Goal: Information Seeking & Learning: Understand process/instructions

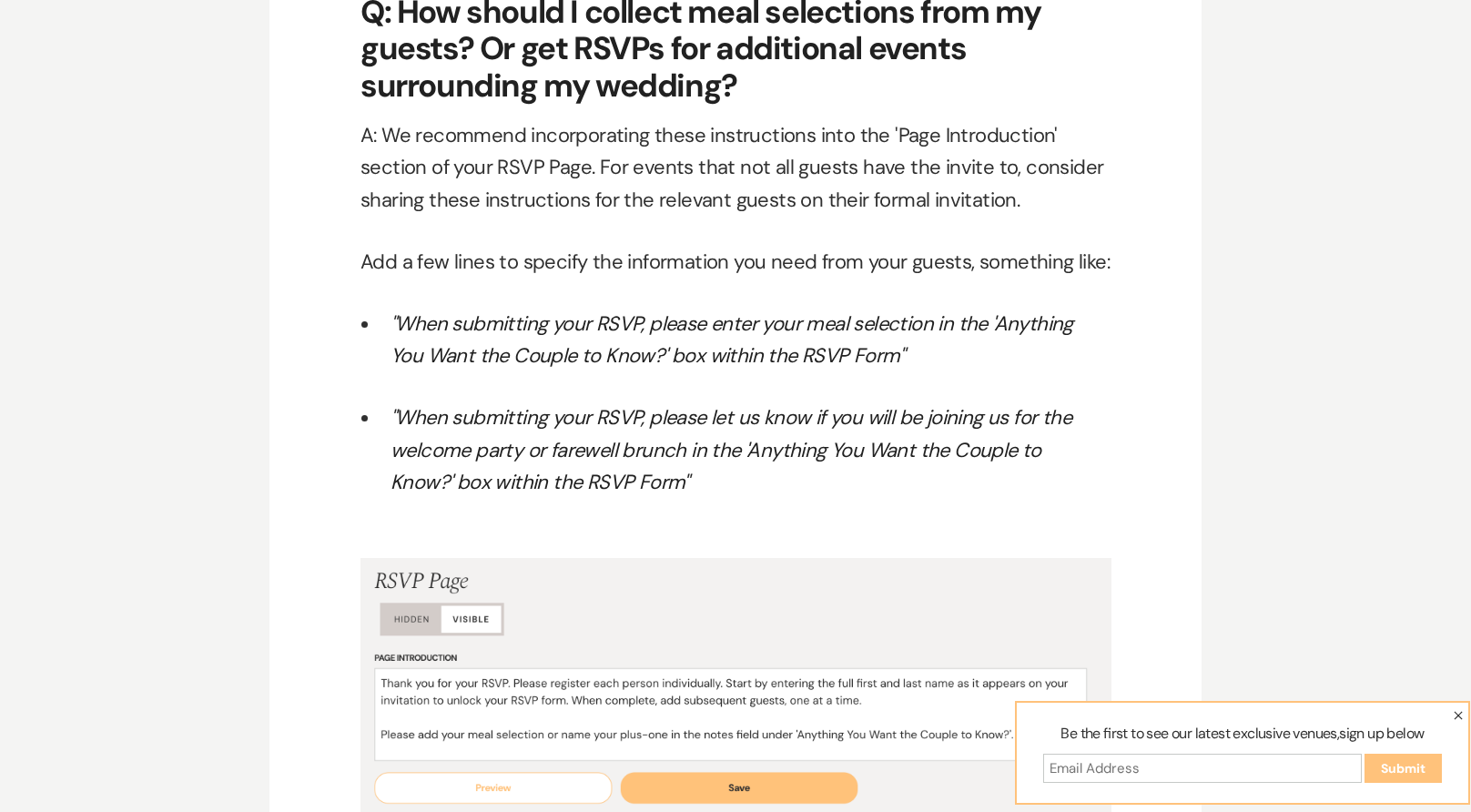
scroll to position [9652, 0]
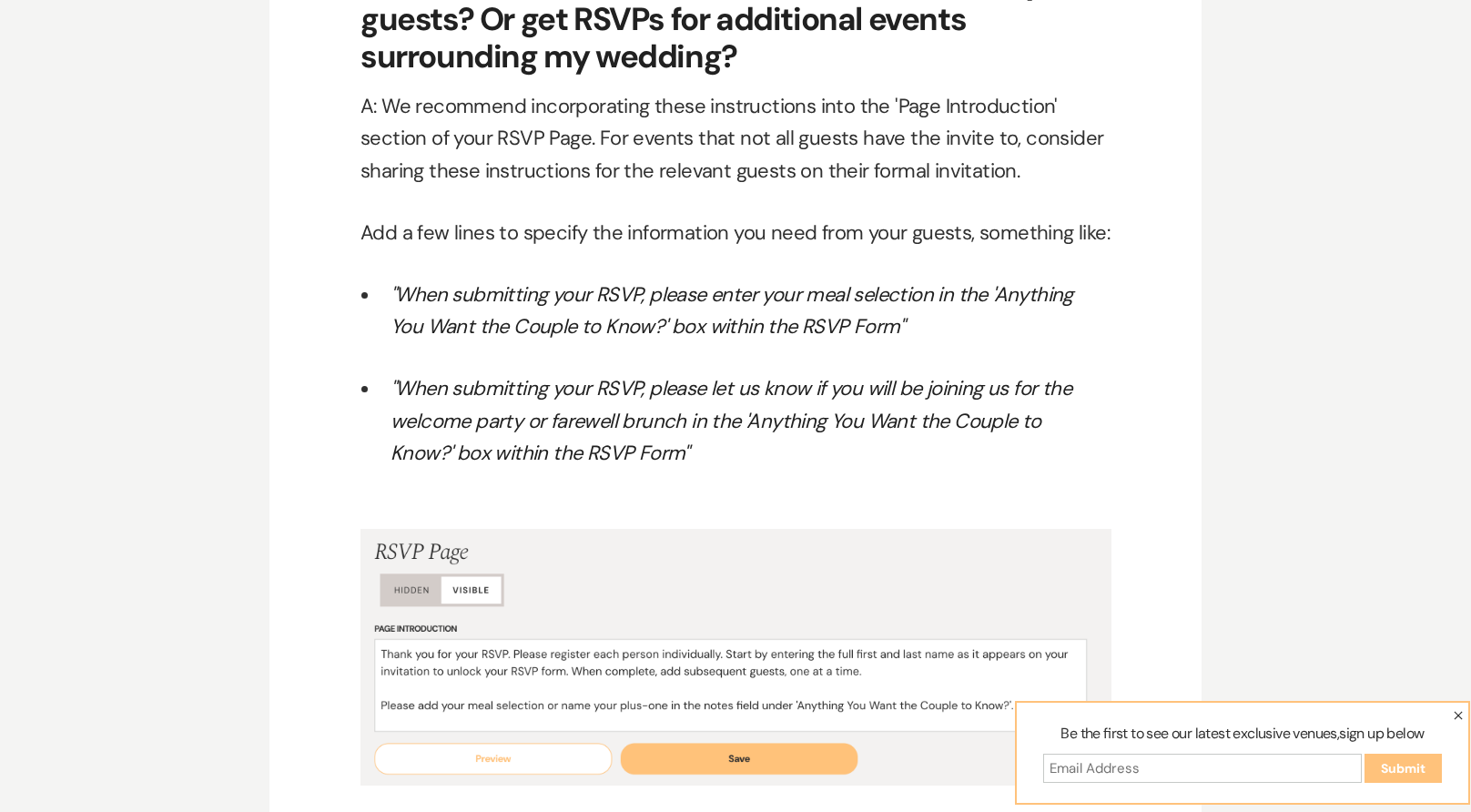
click at [686, 281] on em ""When submitting your RSVP, please enter your meal selection in the 'Anything Y…" at bounding box center [732, 310] width 683 height 58
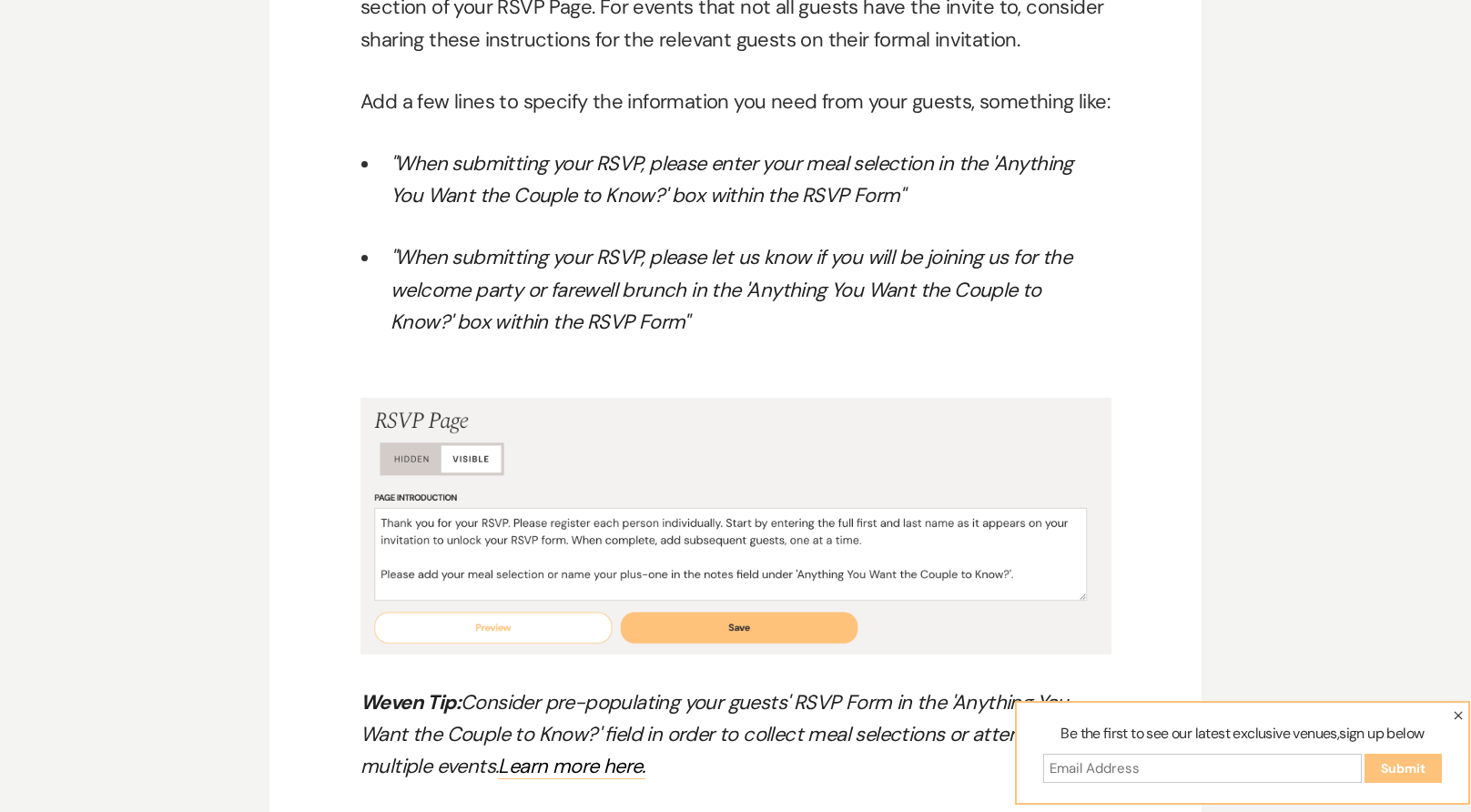
scroll to position [9790, 0]
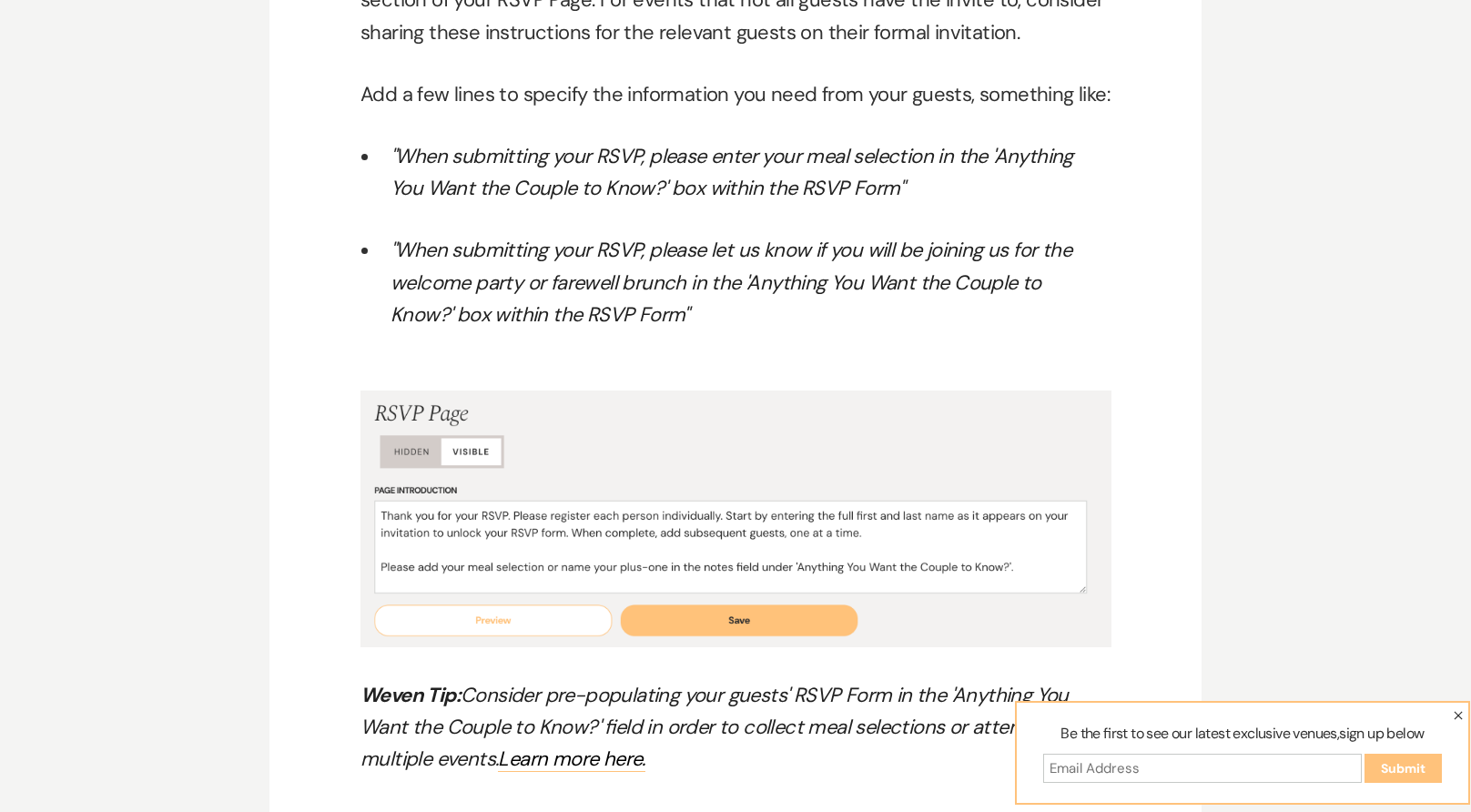
click at [661, 263] on em ""When submitting your RSVP, please let us know if you will be joining us for th…" at bounding box center [731, 282] width 681 height 90
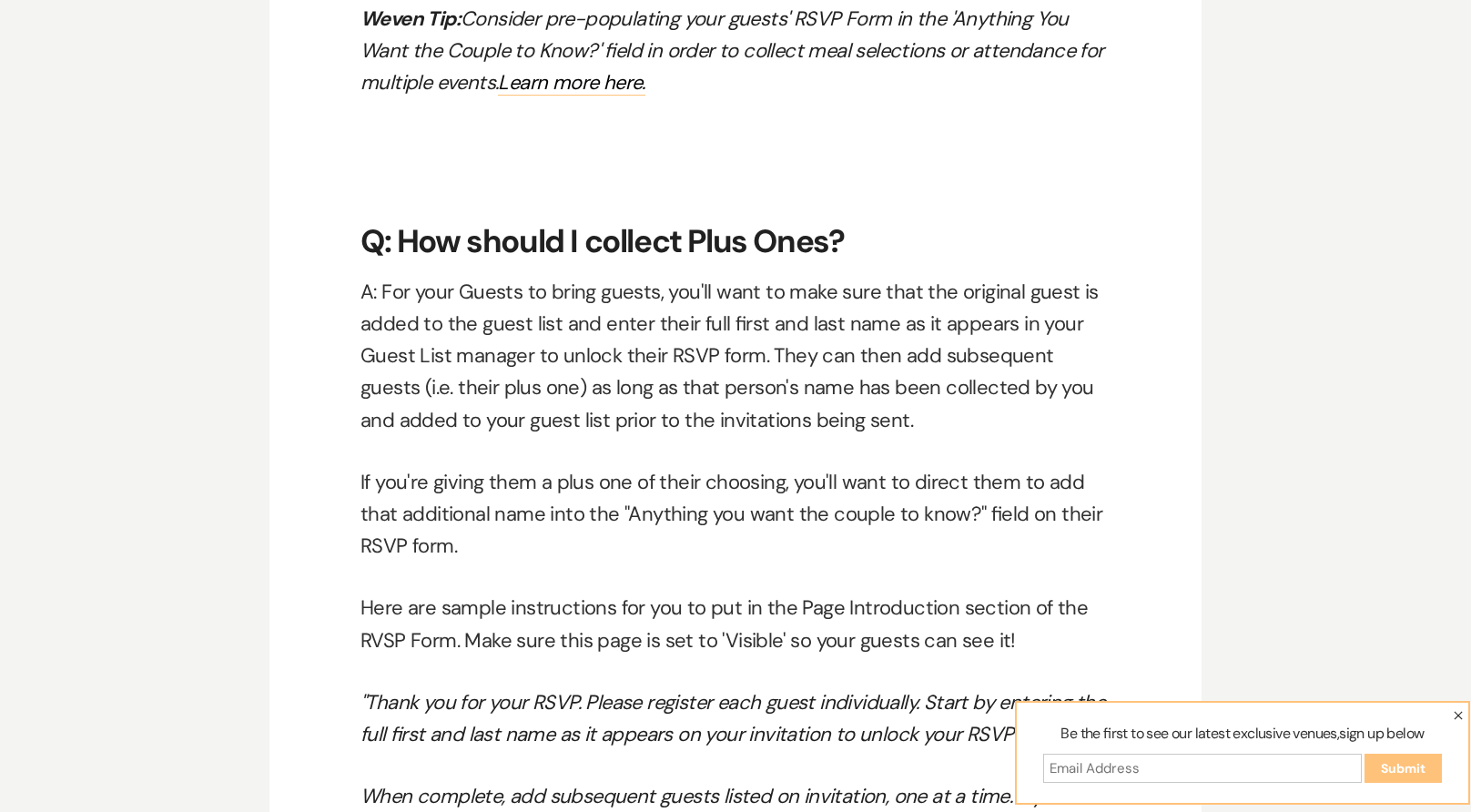
scroll to position [10484, 0]
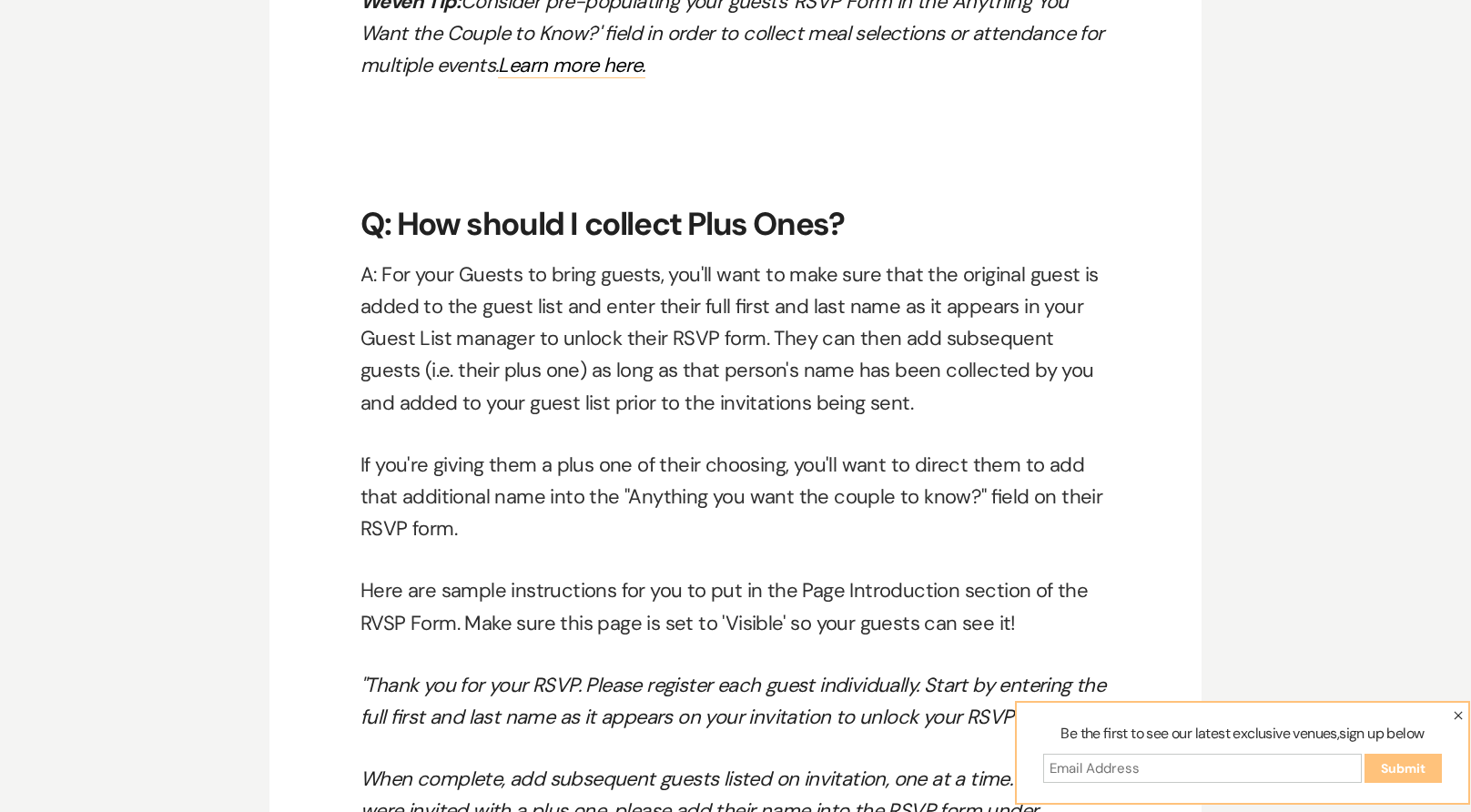
click at [836, 448] on p "If you're giving them a plus one of their choosing, you'll want to direct them …" at bounding box center [736, 496] width 750 height 97
click at [849, 476] on p "If you're giving them a plus one of their choosing, you'll want to direct them …" at bounding box center [736, 496] width 750 height 97
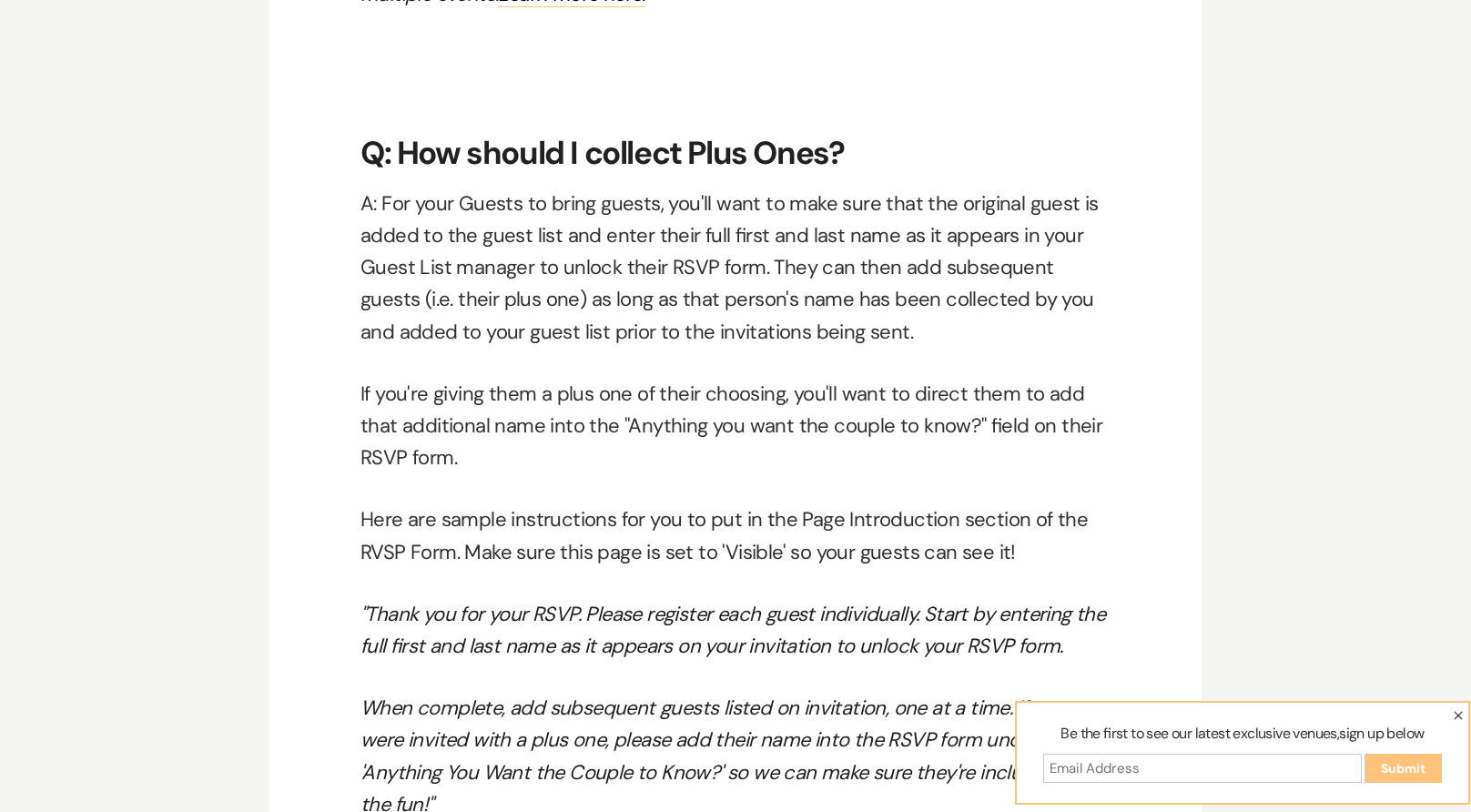
scroll to position [10573, 0]
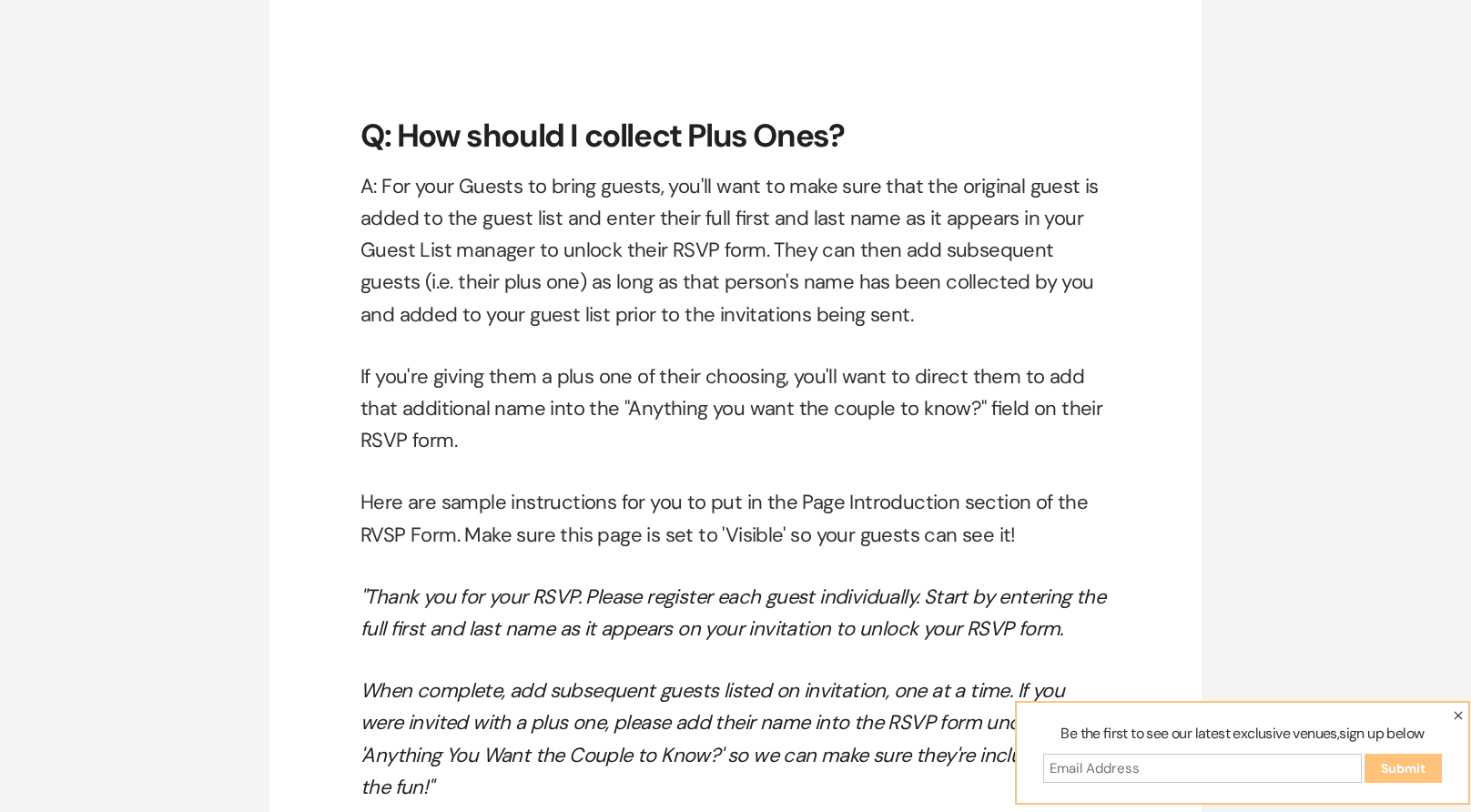
click at [508, 374] on p "If you're giving them a plus one of their choosing, you'll want to direct them …" at bounding box center [736, 409] width 750 height 97
click at [523, 380] on p "If you're giving them a plus one of their choosing, you'll want to direct them …" at bounding box center [736, 409] width 750 height 97
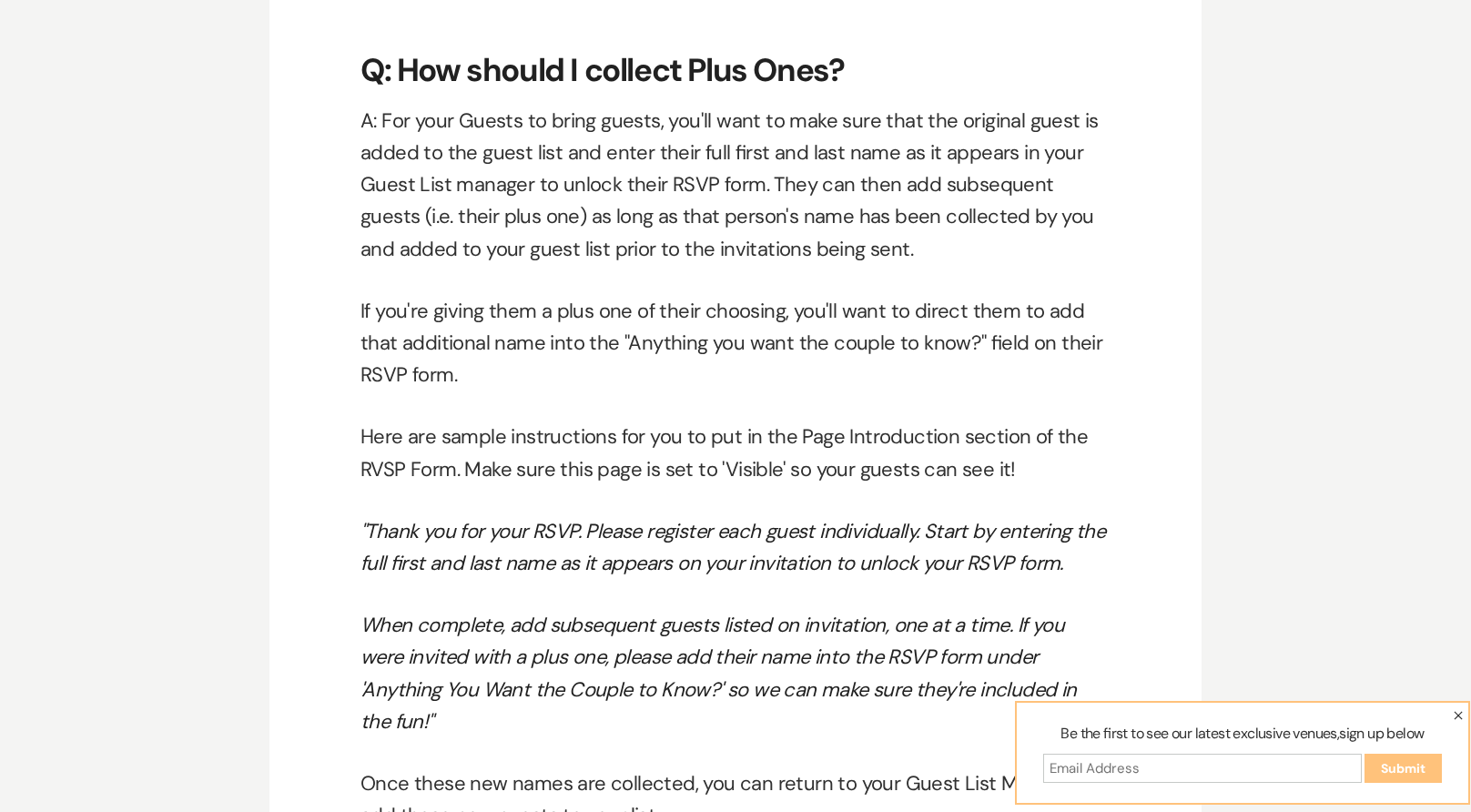
scroll to position [10672, 0]
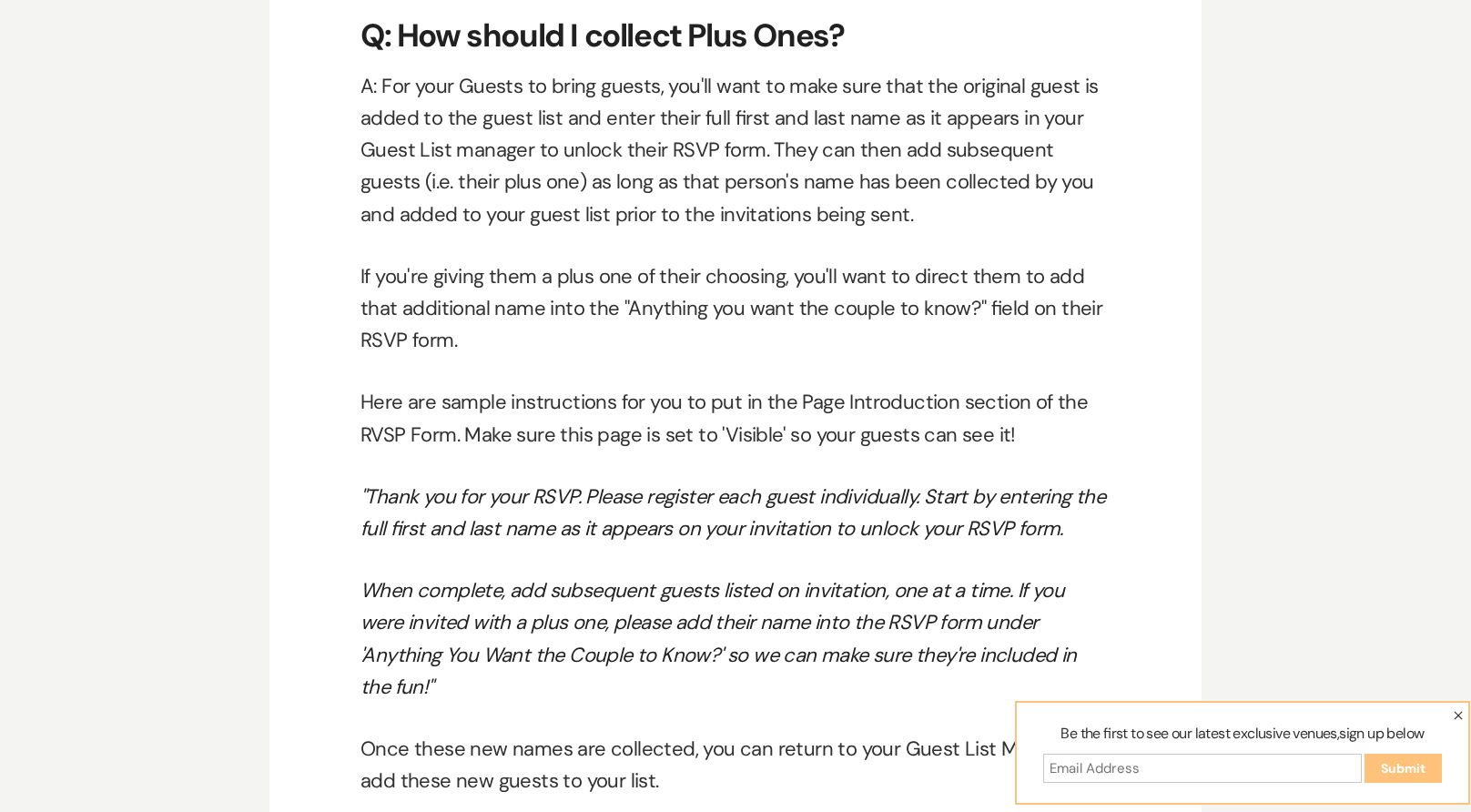
click at [647, 501] on em ""Thank you for your RSVP. Please register each guest individually. Start by ent…" at bounding box center [733, 512] width 745 height 58
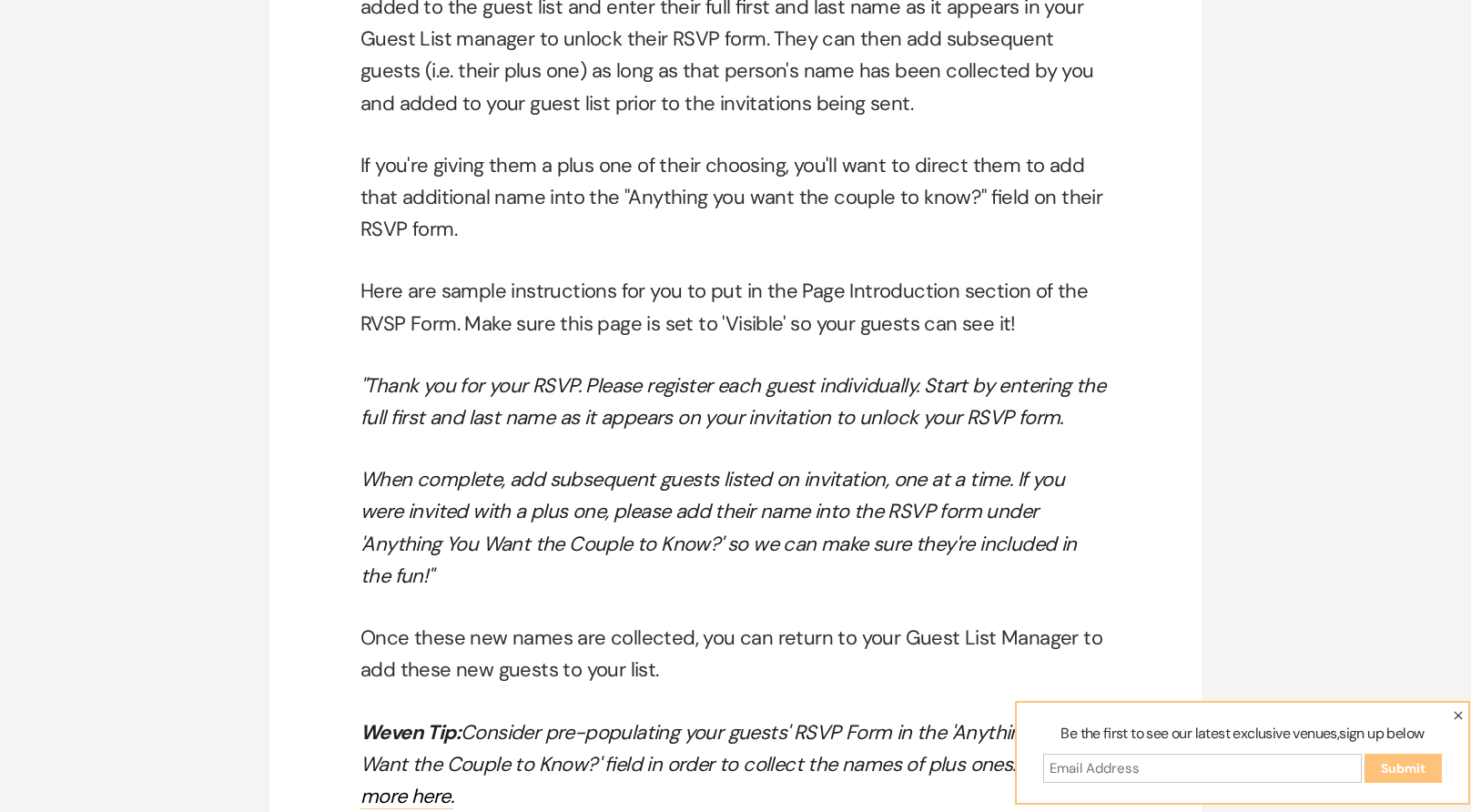
scroll to position [10734, 0]
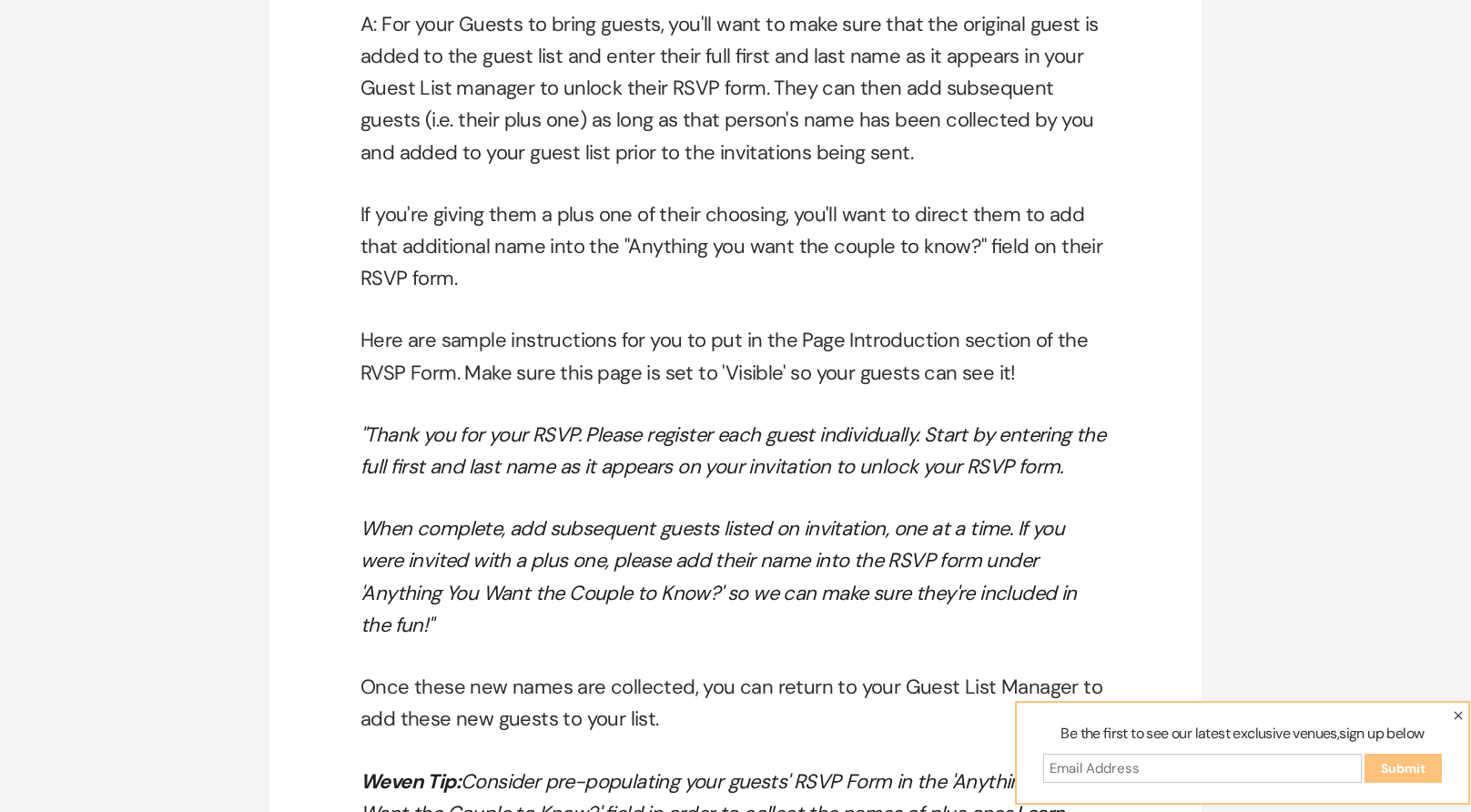
click at [987, 422] on em ""Thank you for your RSVP. Please register each guest individually. Start by ent…" at bounding box center [733, 450] width 745 height 58
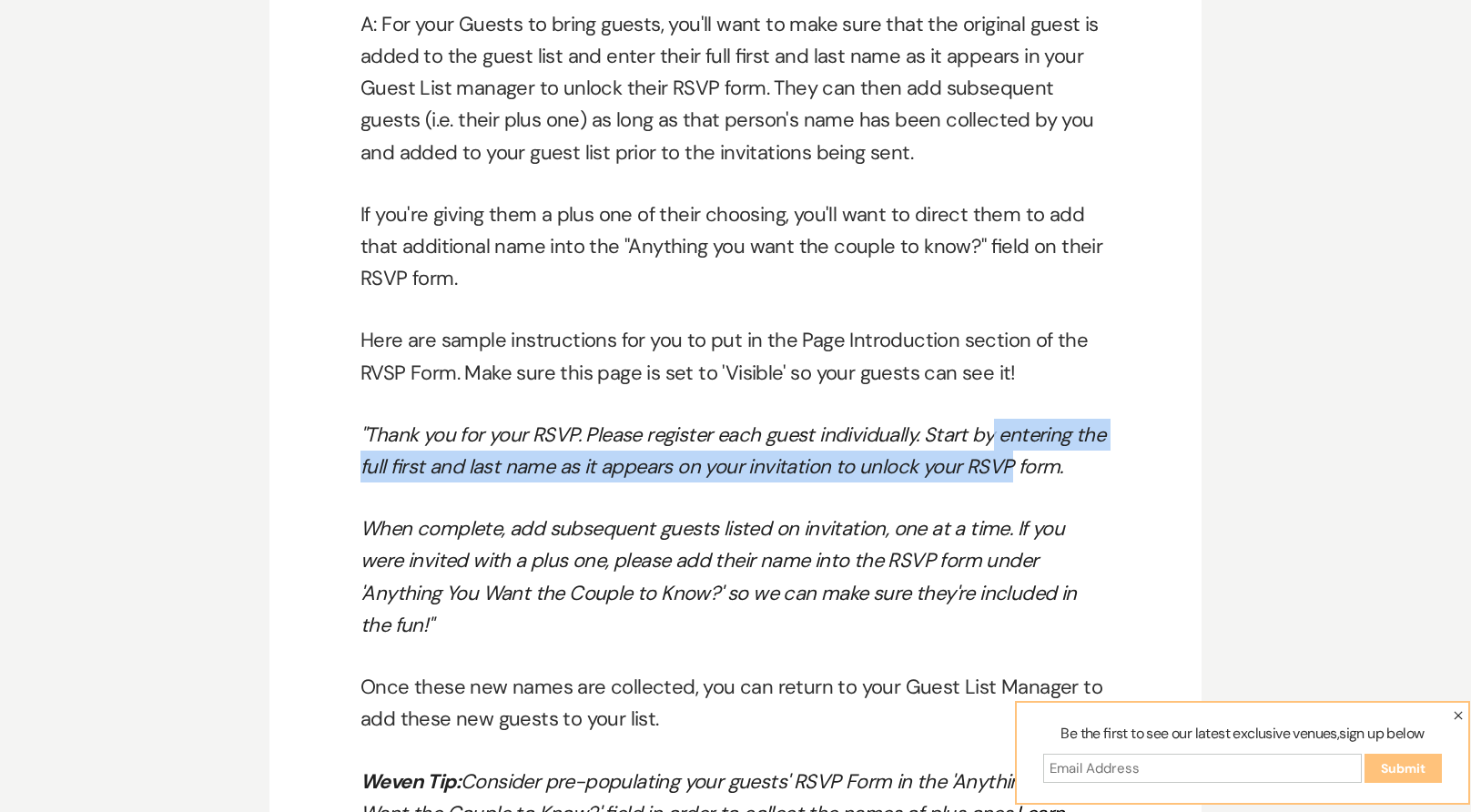
click at [990, 422] on p ""Thank you for your RSVP. Please register each guest individually. Start by ent…" at bounding box center [736, 450] width 750 height 64
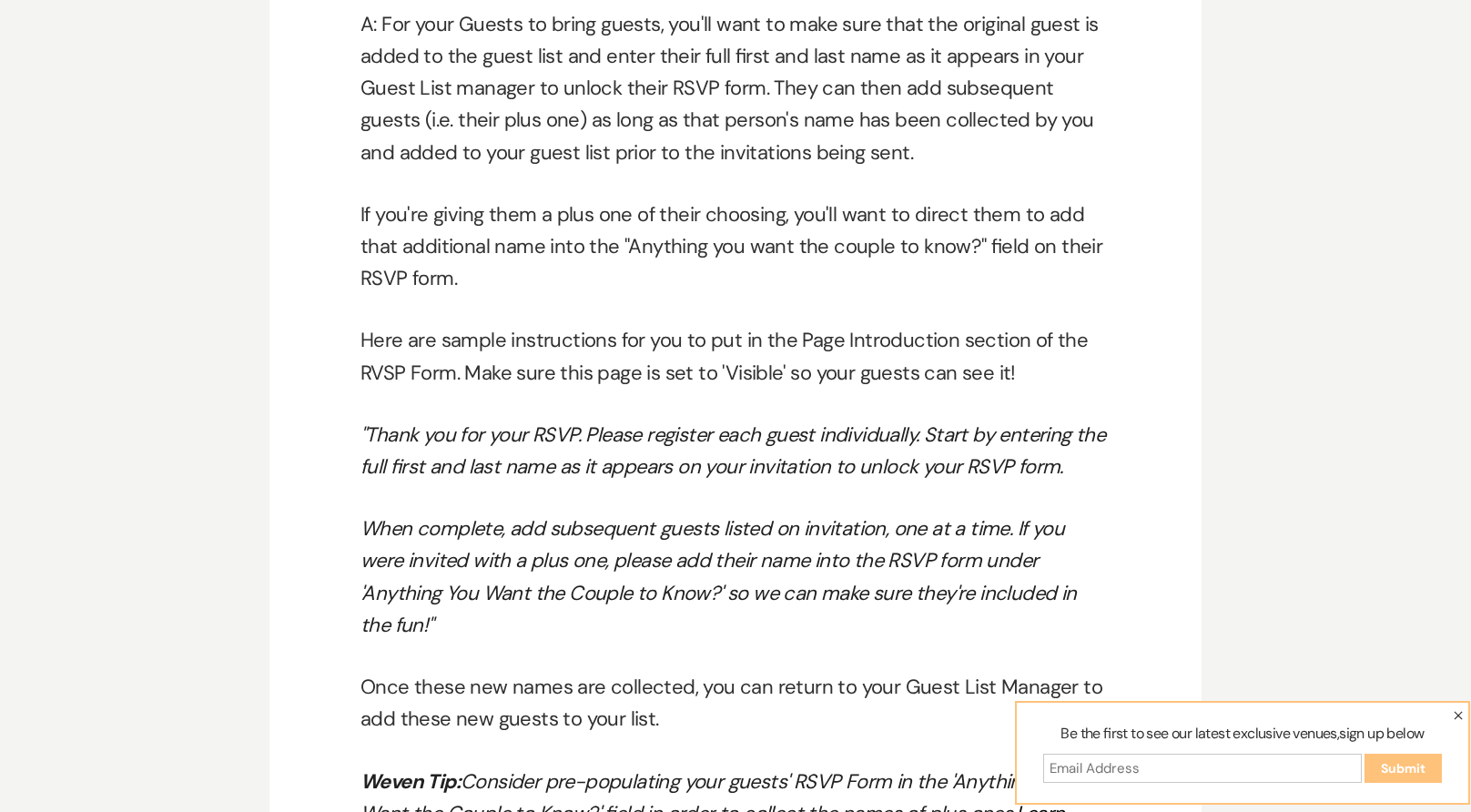
click at [1106, 431] on p ""Thank you for your RSVP. Please register each guest individually. Start by ent…" at bounding box center [736, 450] width 750 height 64
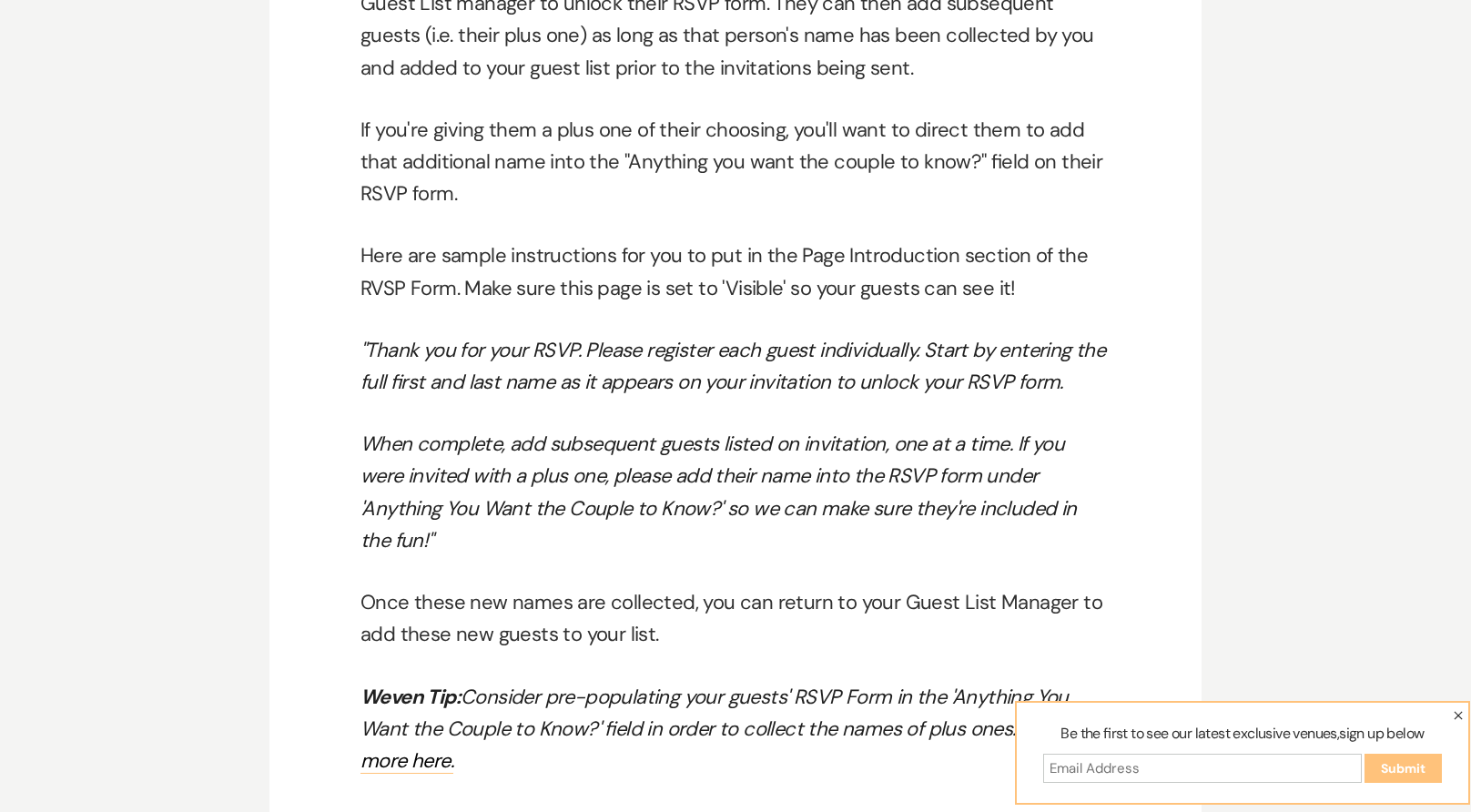
scroll to position [10825, 0]
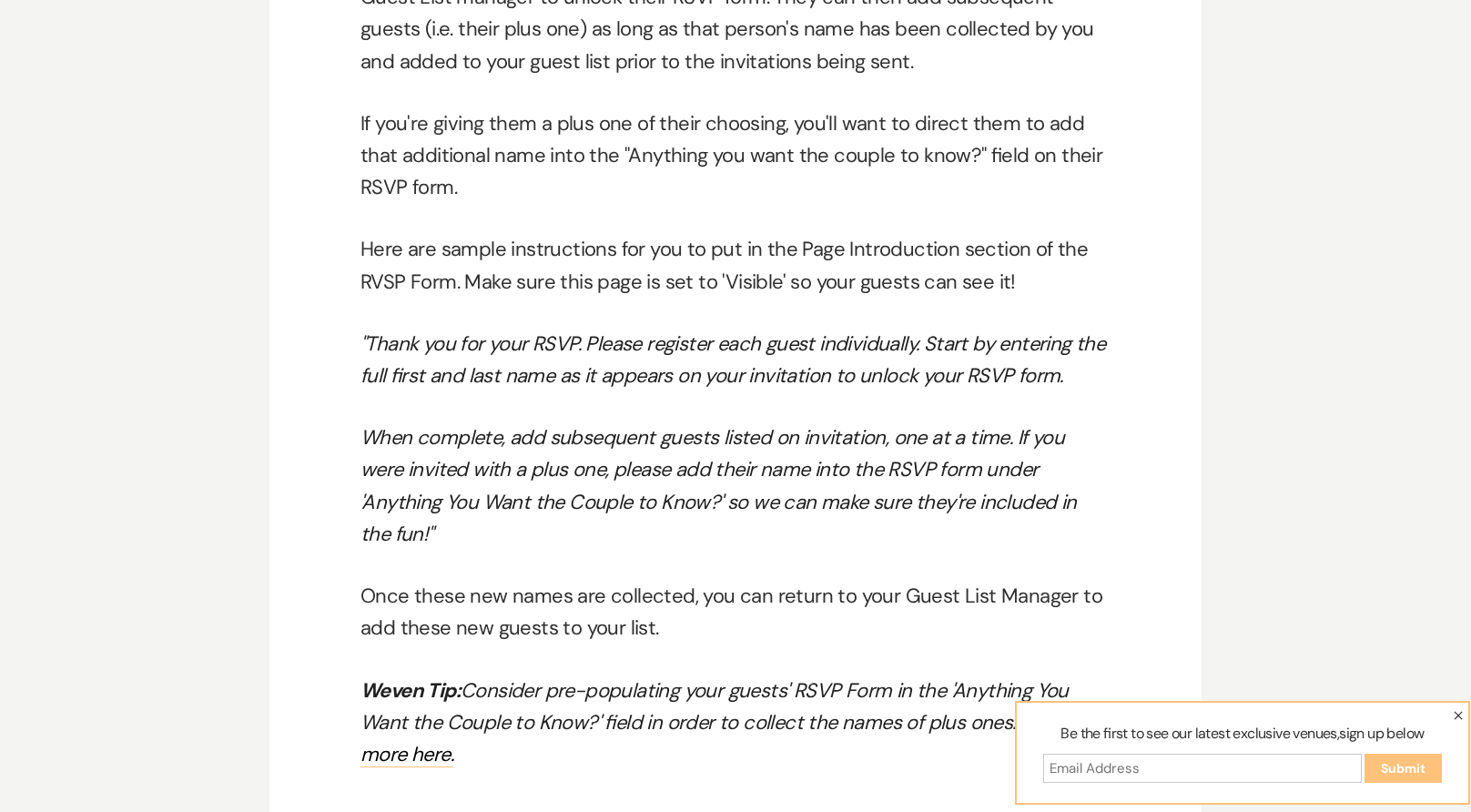
click at [712, 445] on em "When complete, add subsequent guests listed on invitation, one at a time. If yo…" at bounding box center [719, 485] width 716 height 123
click at [720, 447] on em "When complete, add subsequent guests listed on invitation, one at a time. If yo…" at bounding box center [719, 485] width 716 height 123
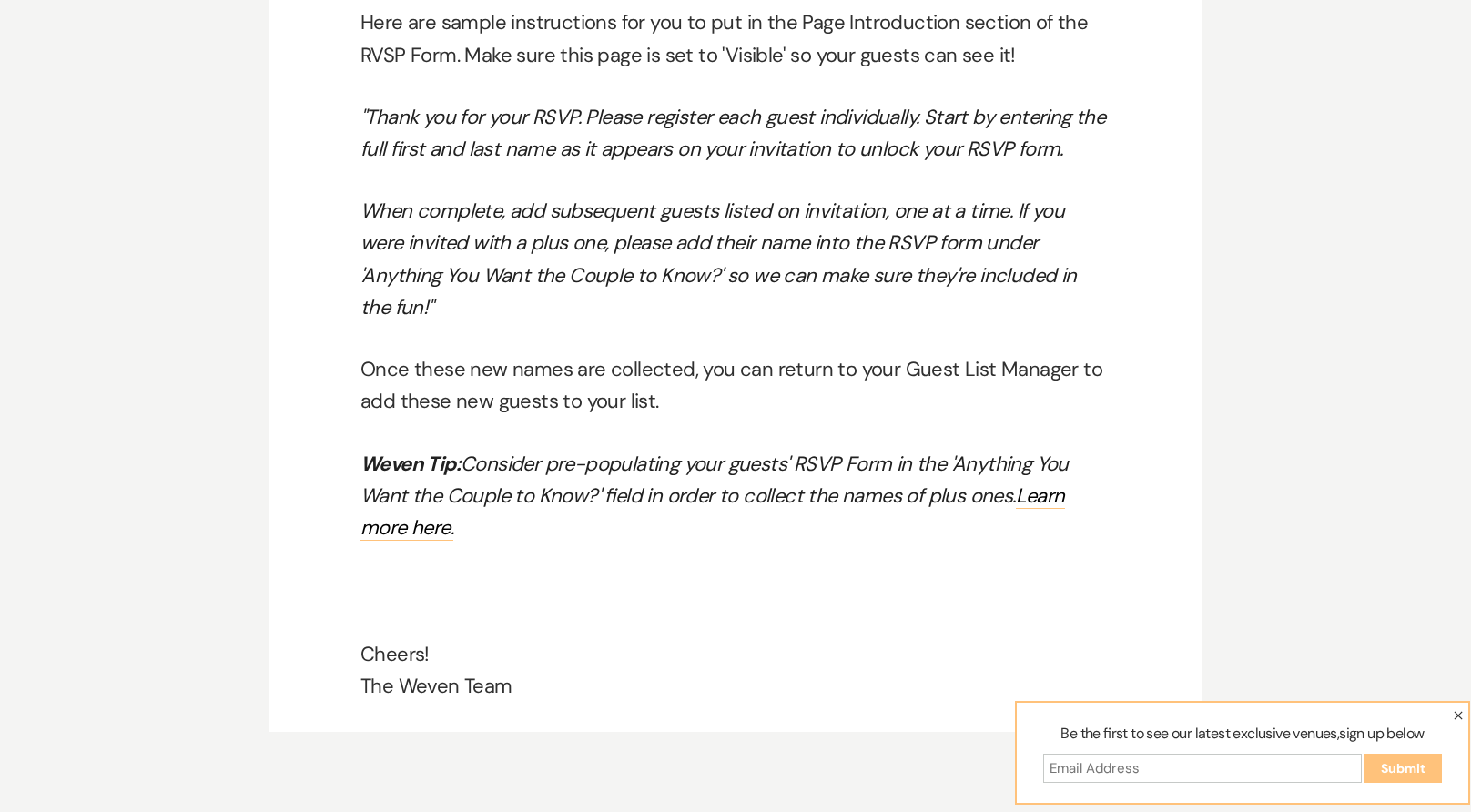
scroll to position [11043, 0]
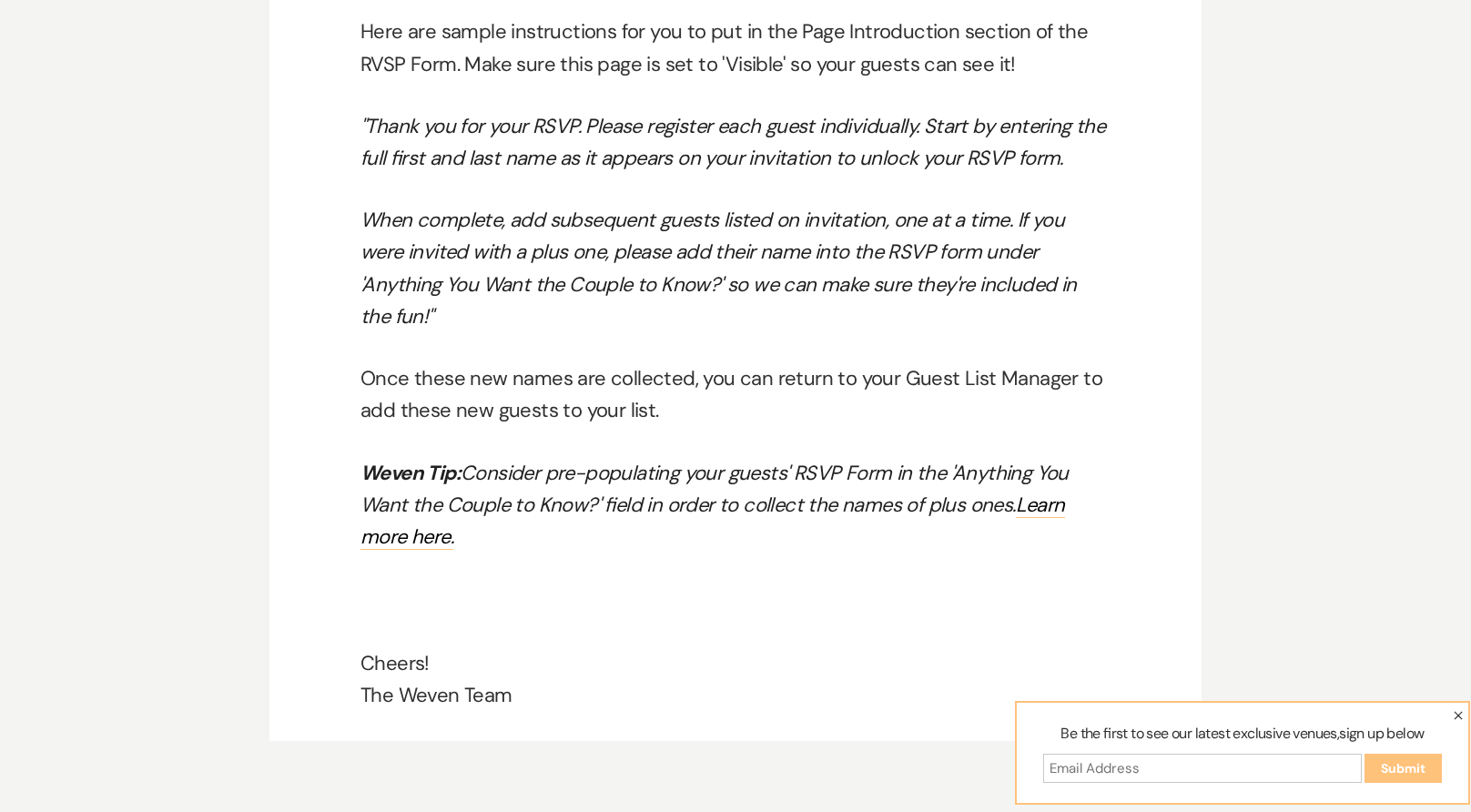
click at [863, 363] on p "Once these new names are collected, you can return to your Guest List Manager t…" at bounding box center [736, 394] width 750 height 64
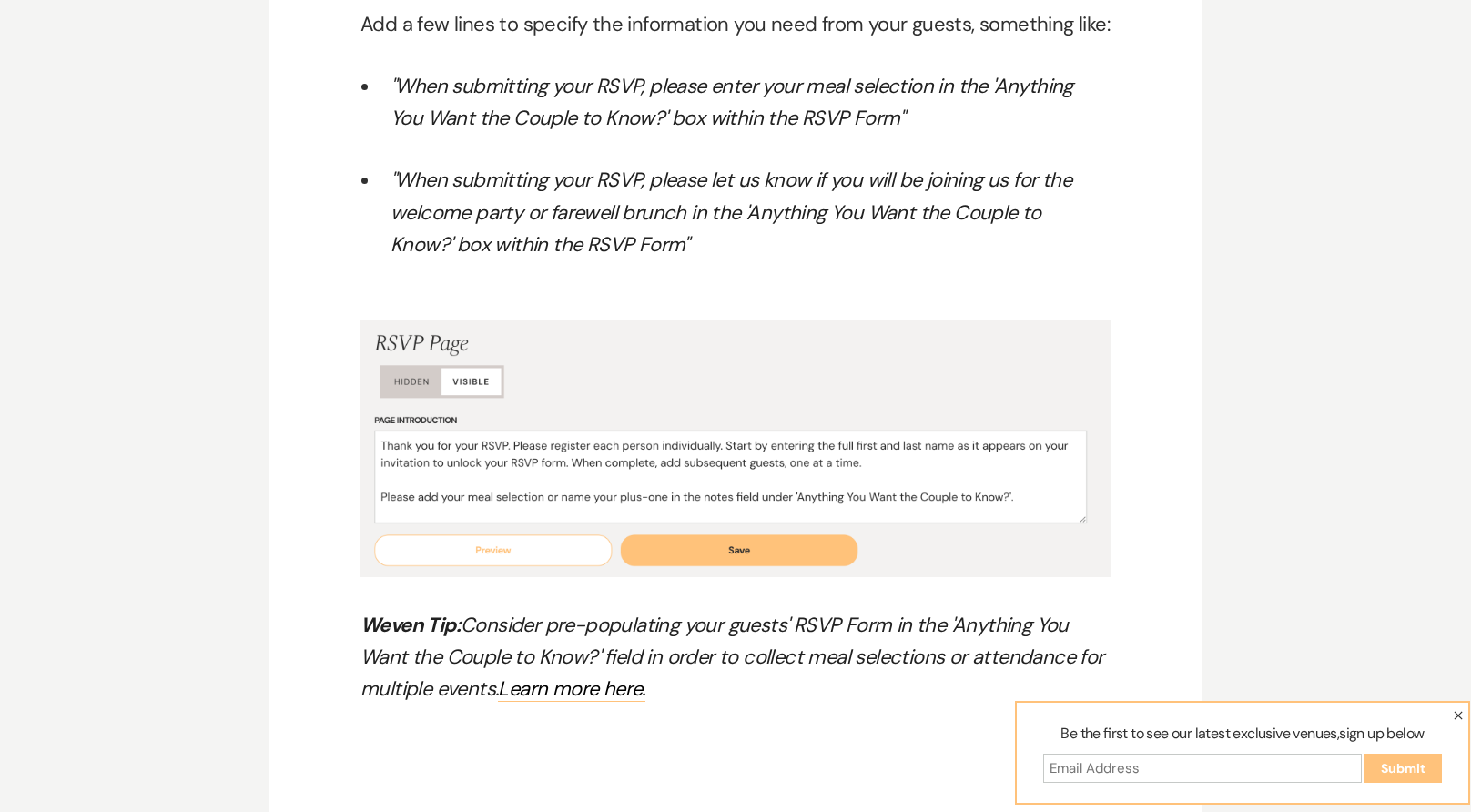
scroll to position [9534, 0]
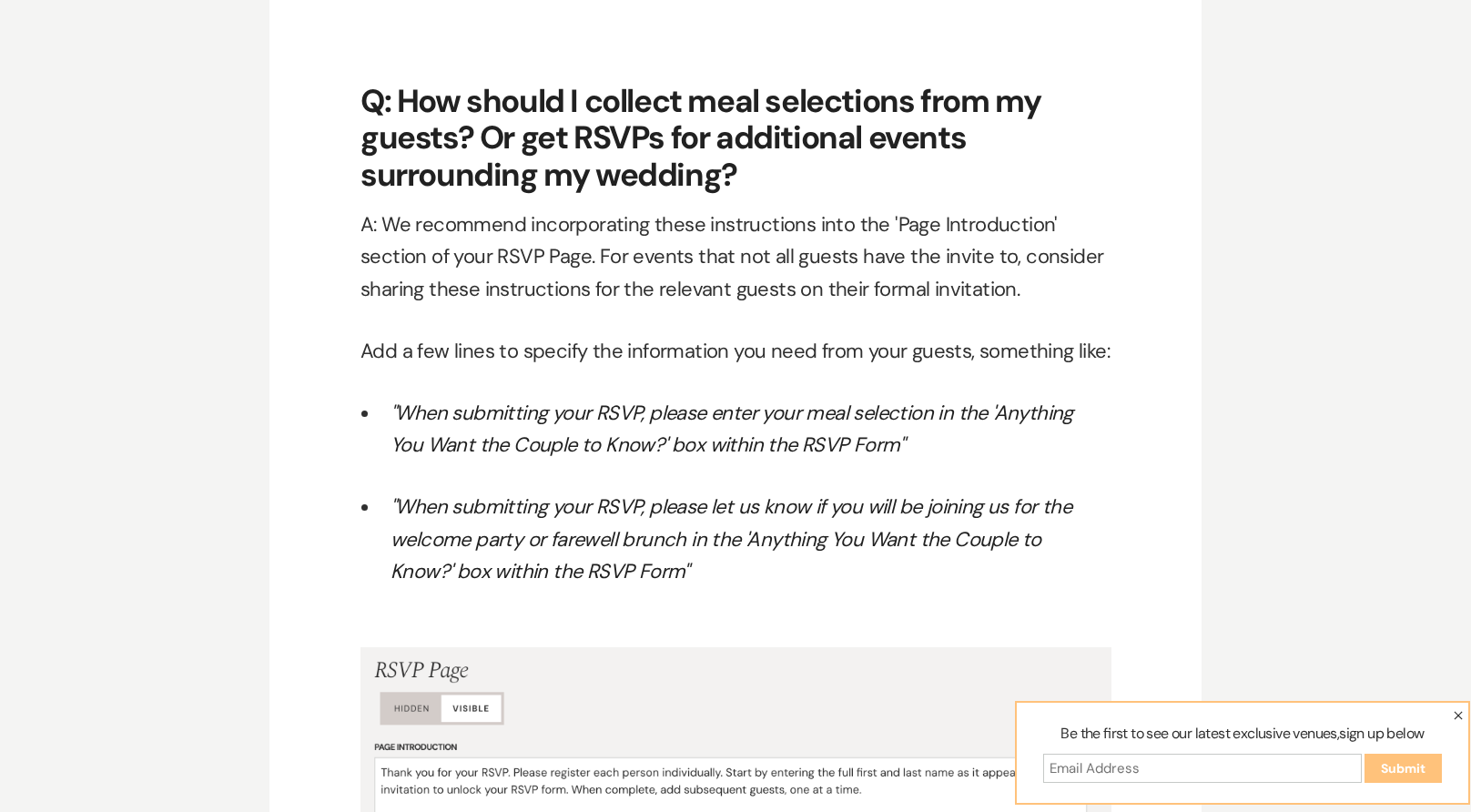
click at [533, 504] on em ""When submitting your RSVP, please let us know if you will be joining us for th…" at bounding box center [731, 539] width 681 height 90
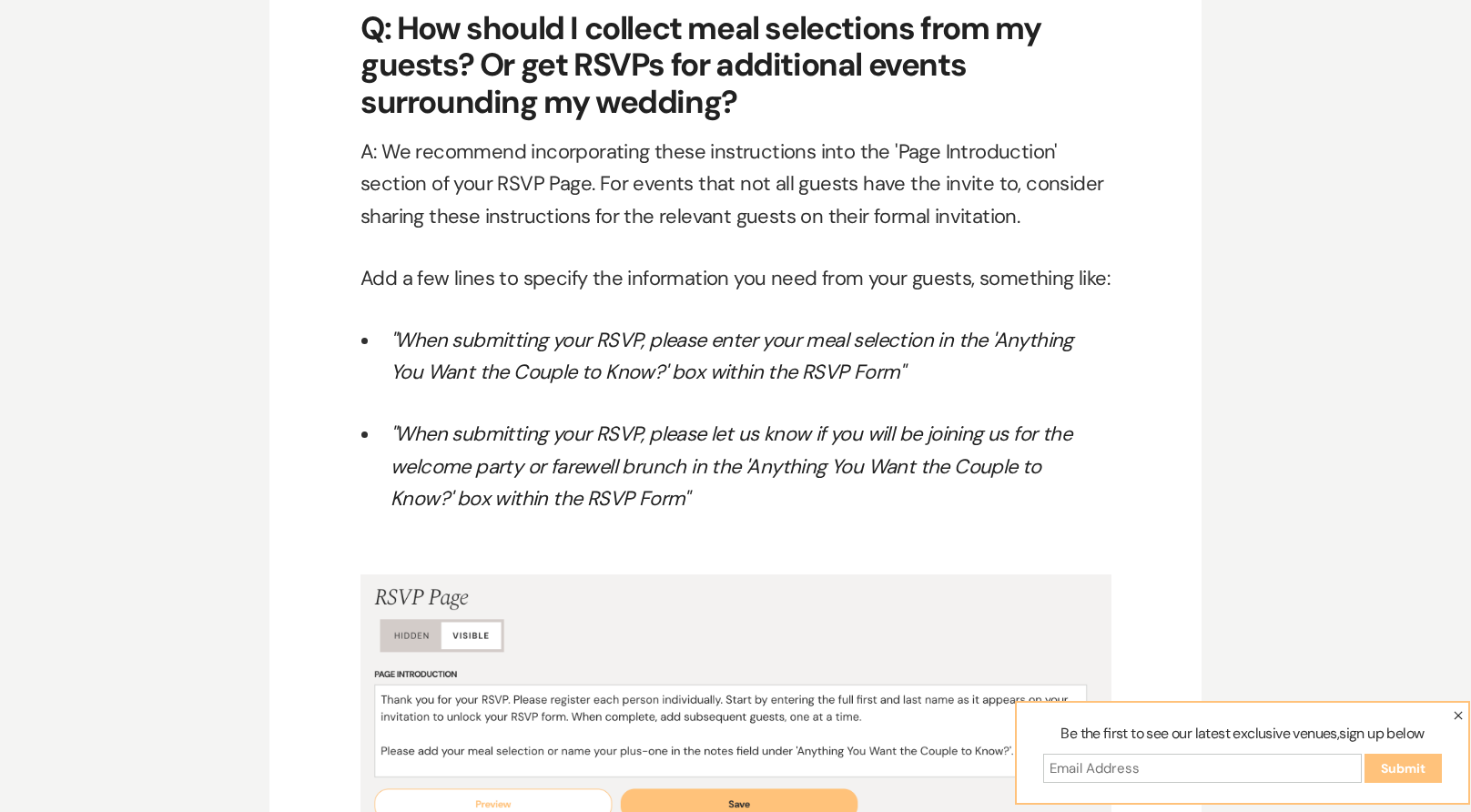
scroll to position [9609, 0]
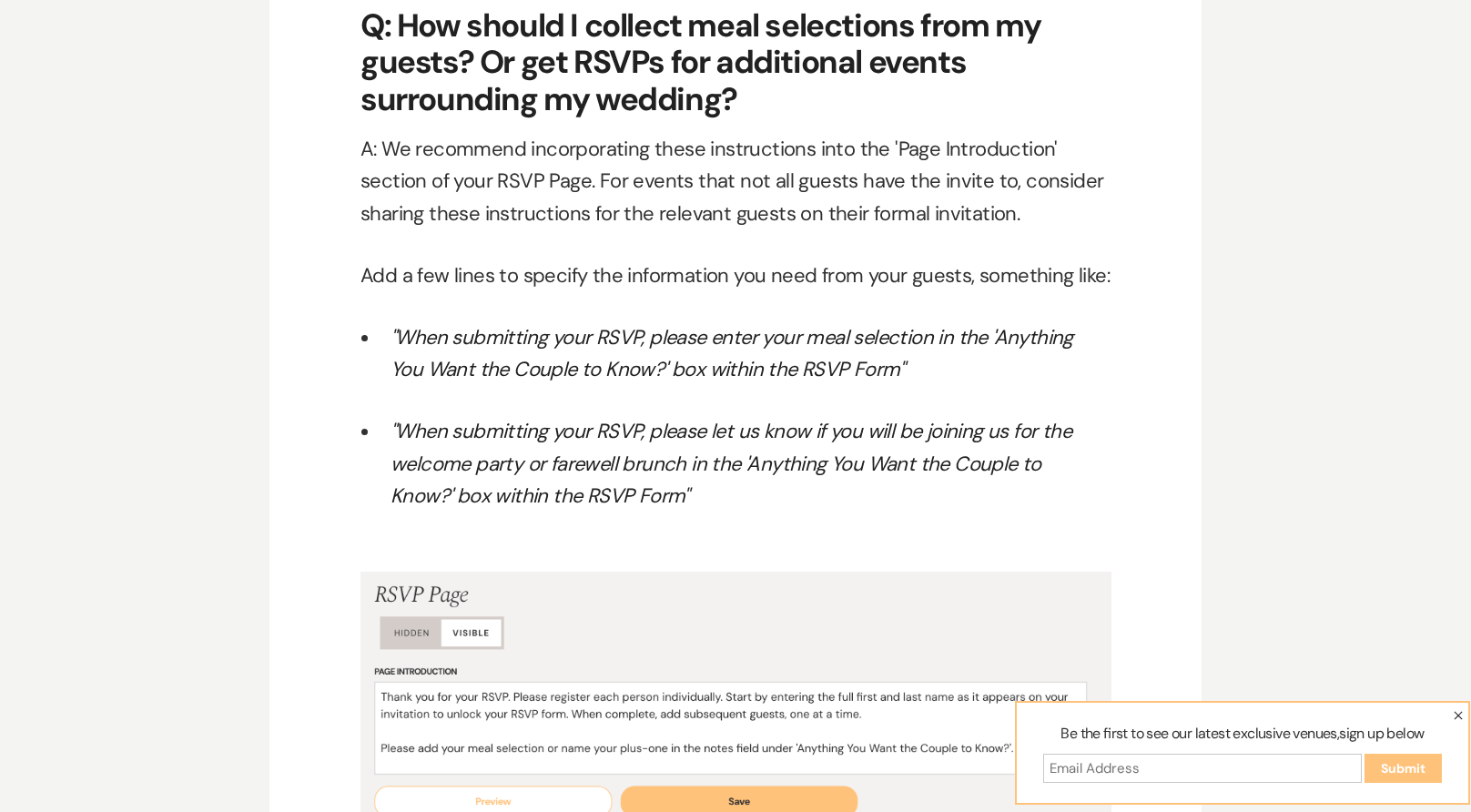
click at [806, 324] on em ""When submitting your RSVP, please enter your meal selection in the 'Anything Y…" at bounding box center [732, 352] width 683 height 58
click at [847, 324] on em ""When submitting your RSVP, please enter your meal selection in the 'Anything Y…" at bounding box center [732, 352] width 683 height 58
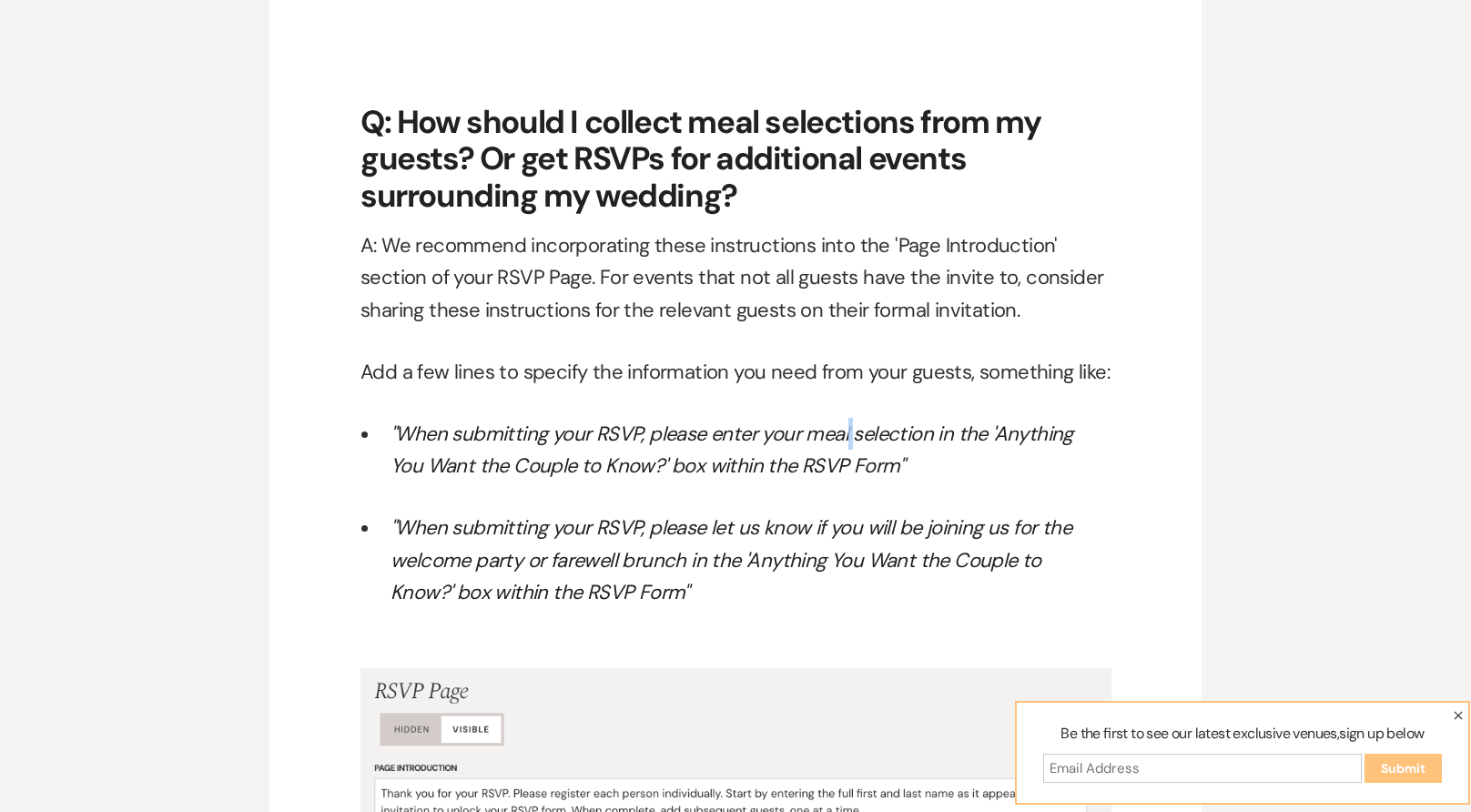
scroll to position [9535, 0]
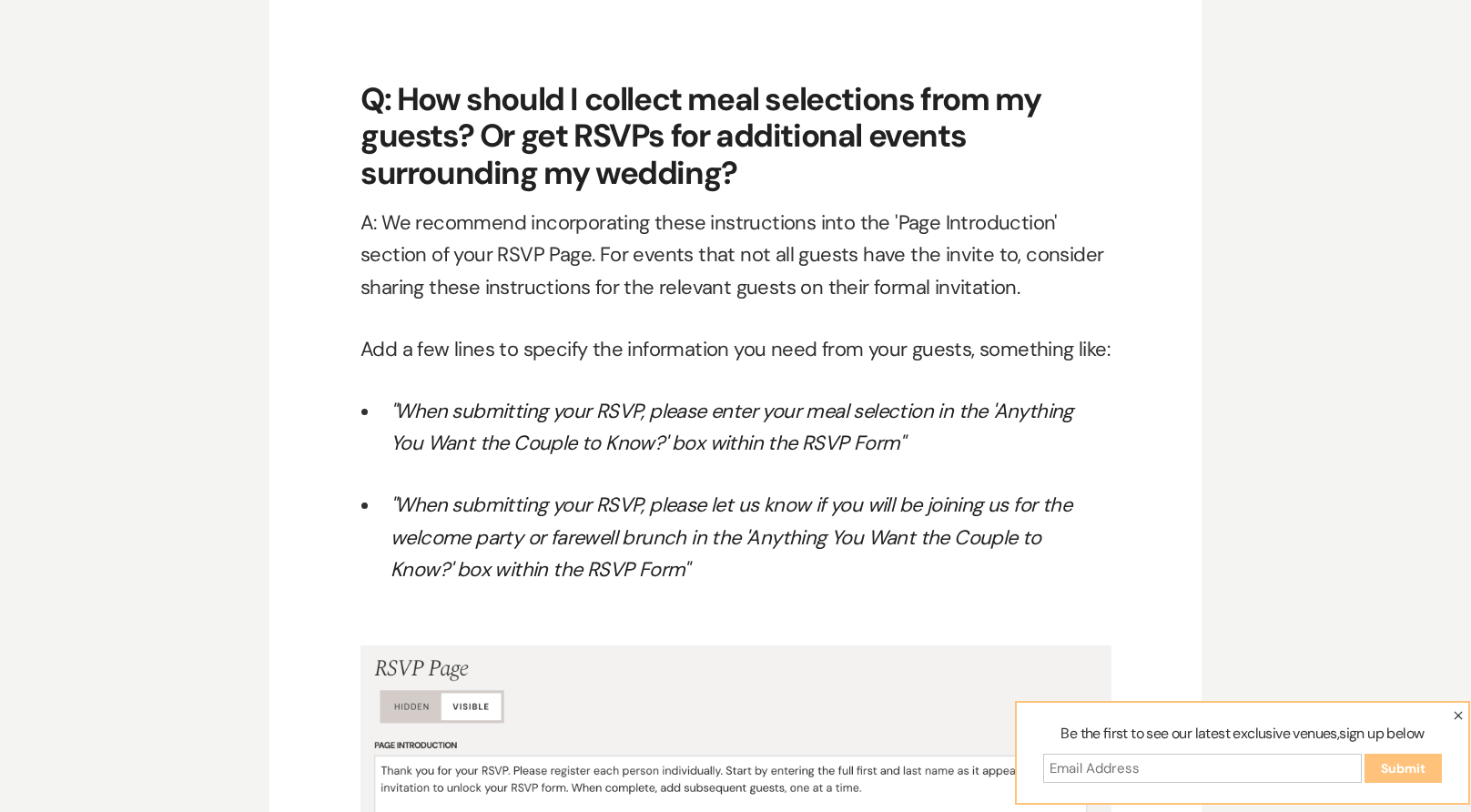
click at [794, 333] on p "Add a few lines to specify the information you need from your guests, something…" at bounding box center [736, 349] width 750 height 32
click at [819, 338] on p "Add a few lines to specify the information you need from your guests, something…" at bounding box center [736, 349] width 750 height 32
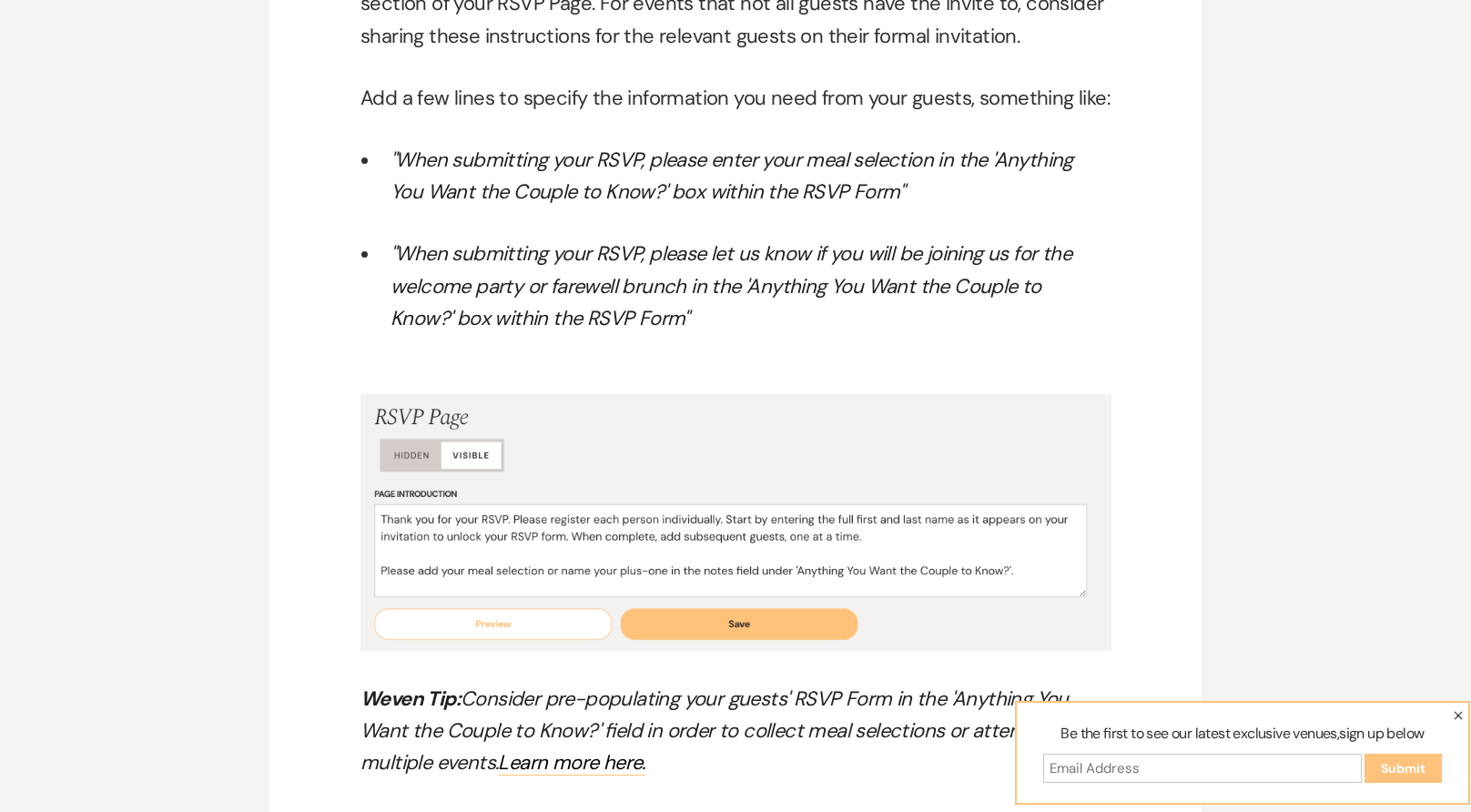
scroll to position [9787, 0]
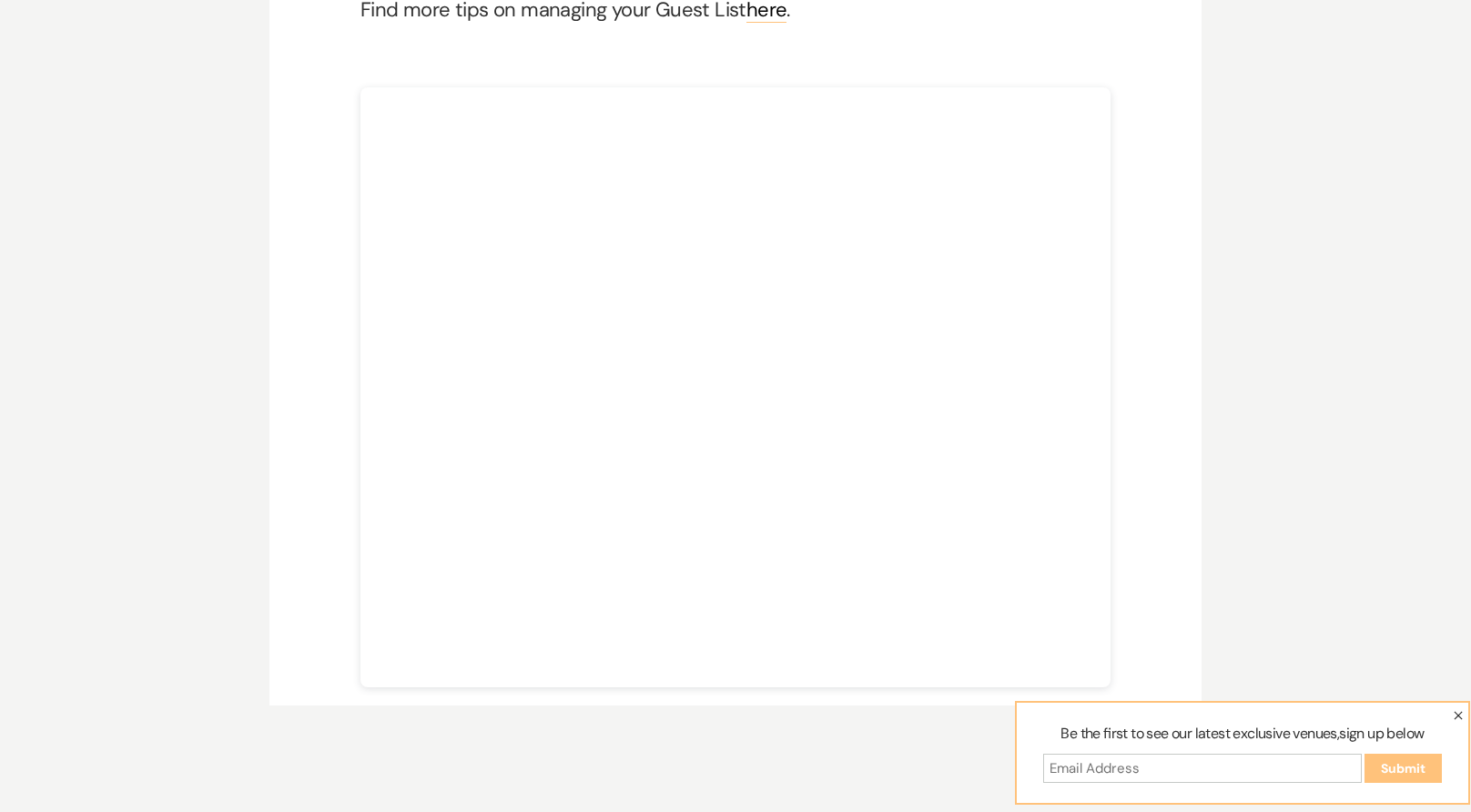
scroll to position [429, 0]
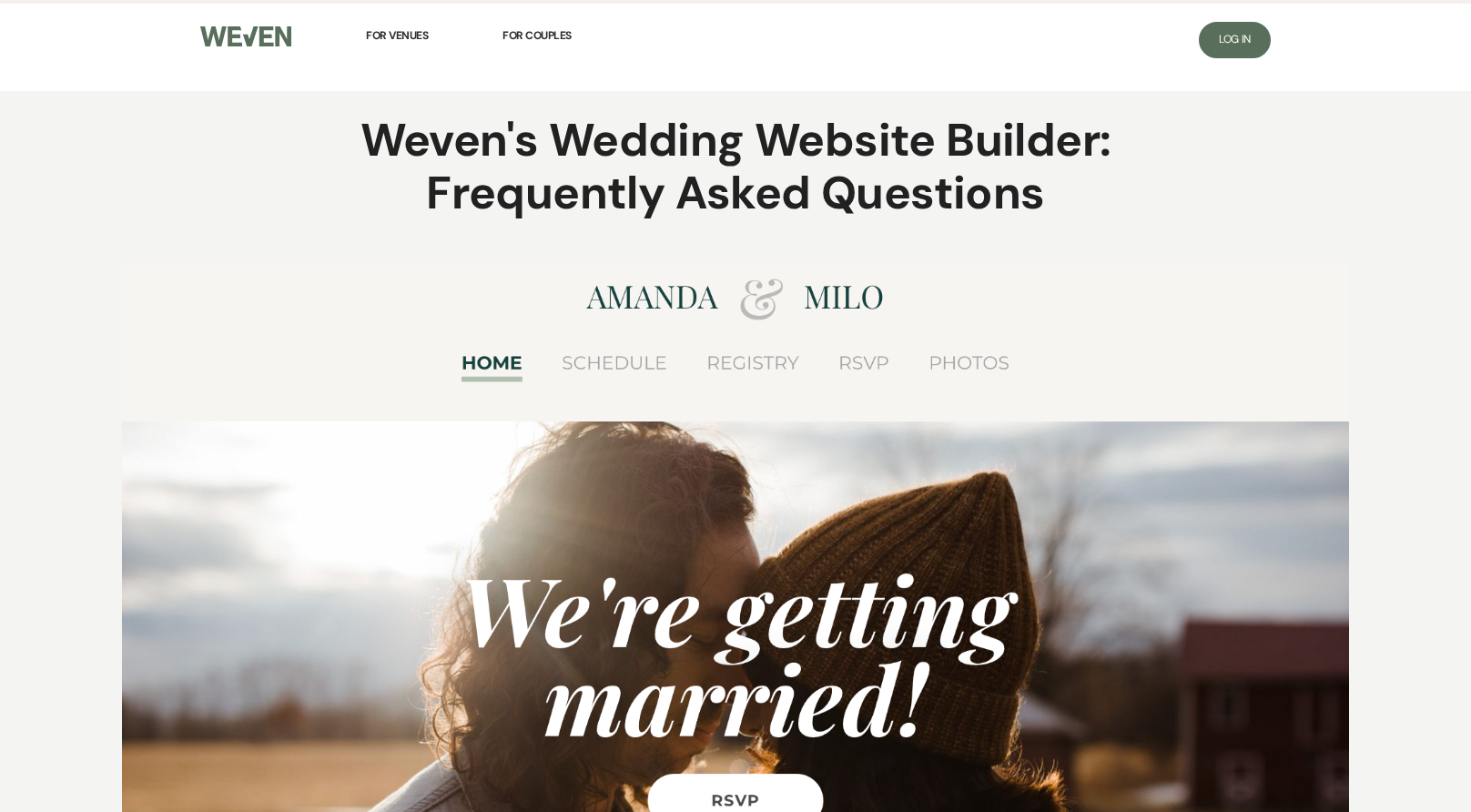
click at [640, 358] on figure at bounding box center [735, 627] width 1226 height 728
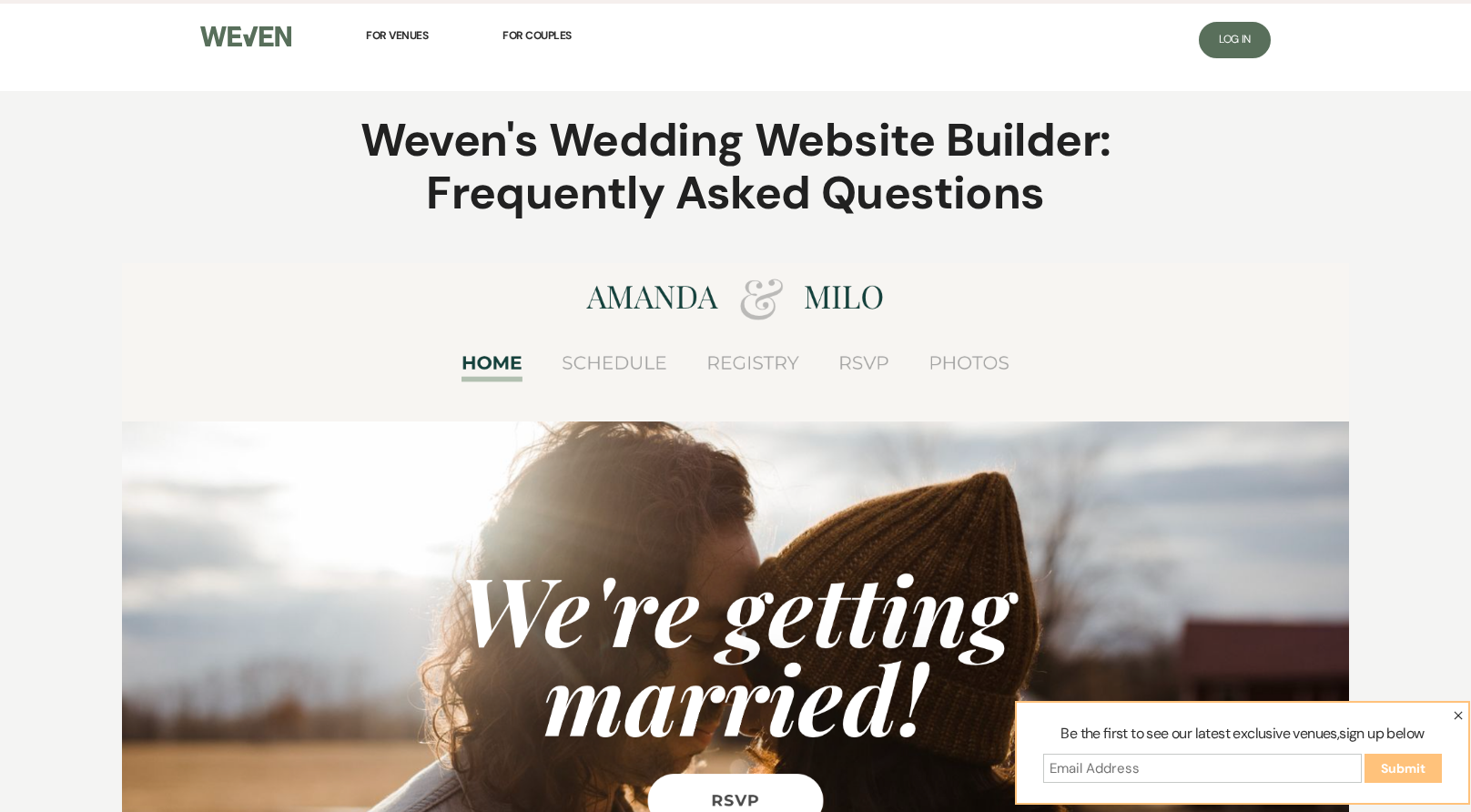
click at [626, 365] on figure at bounding box center [735, 627] width 1226 height 728
click at [551, 37] on span "For Couples" at bounding box center [537, 36] width 69 height 15
